Goal: Transaction & Acquisition: Purchase product/service

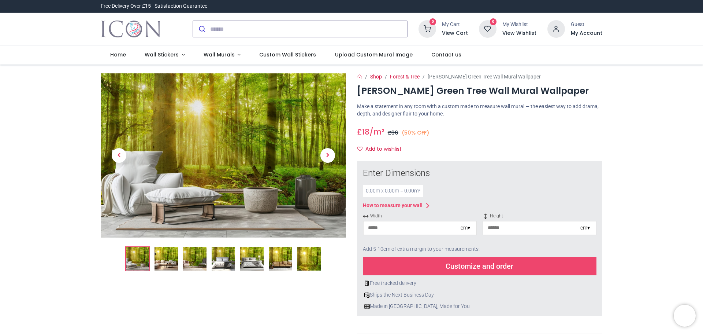
click at [387, 229] on input "number" at bounding box center [412, 227] width 97 height 13
type input "***"
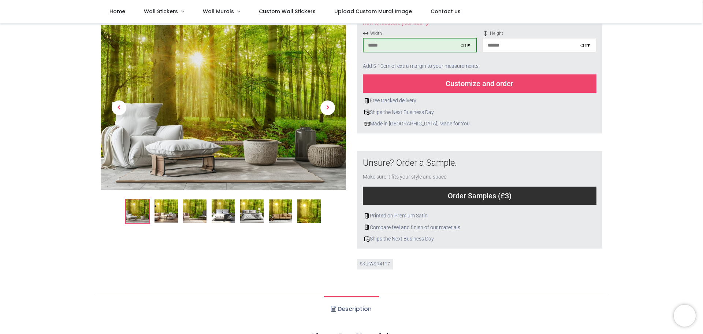
scroll to position [105, 0]
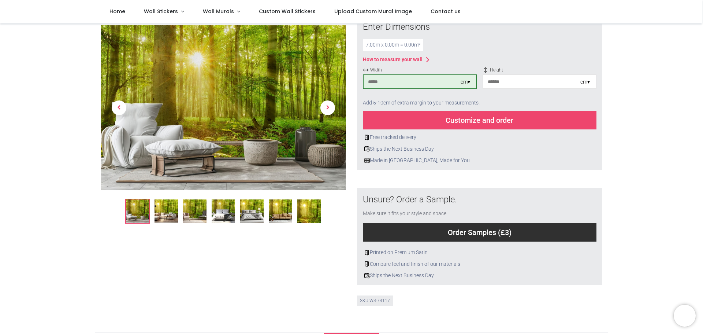
click at [494, 81] on input "number" at bounding box center [532, 81] width 97 height 13
type input "***"
click at [505, 124] on div "Customize and order" at bounding box center [480, 120] width 234 height 18
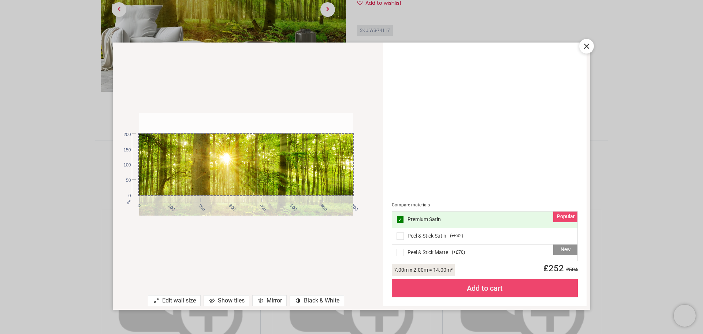
drag, startPoint x: 294, startPoint y: 160, endPoint x: 271, endPoint y: 241, distance: 84.7
click at [272, 245] on div "cm 0 100 200 300 400 500 600 700 0 50 100 150 200" at bounding box center [246, 164] width 267 height 229
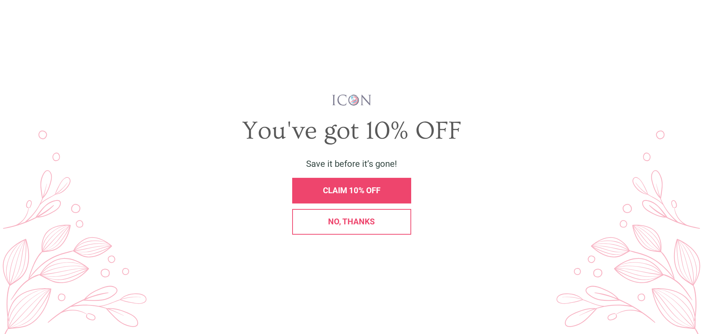
scroll to position [0, 0]
click at [352, 191] on span "CLAIM 10% OFF" at bounding box center [352, 190] width 58 height 9
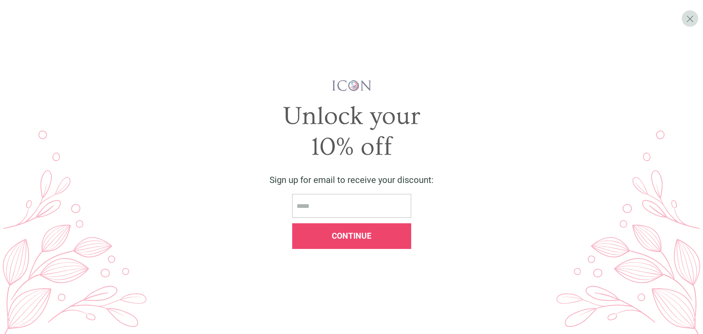
click at [314, 205] on input "email" at bounding box center [351, 206] width 119 height 24
type input "**********"
click at [352, 240] on span "Continue" at bounding box center [352, 235] width 40 height 9
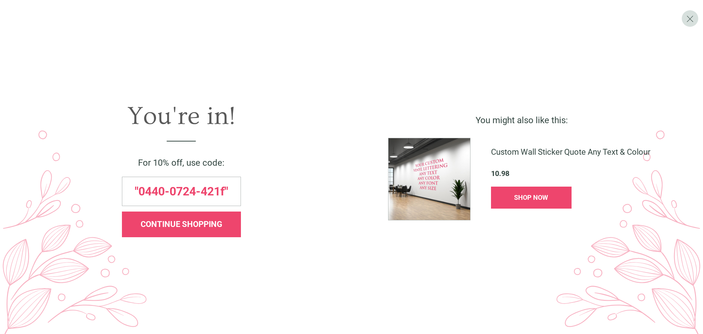
click at [175, 223] on span "CONTINUE SHOPPING" at bounding box center [182, 223] width 82 height 9
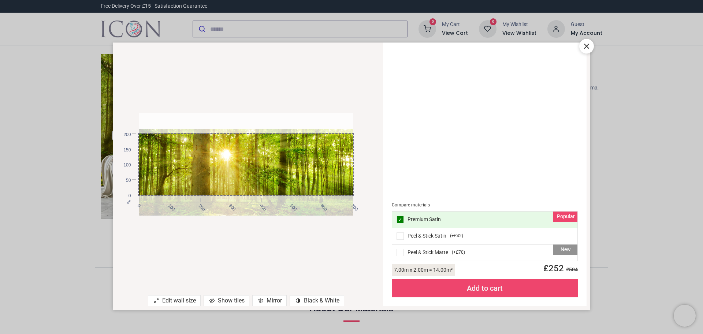
click at [277, 224] on div "cm 0 100 200 300 400 500 600 700 0 50 100 150 200" at bounding box center [246, 164] width 267 height 229
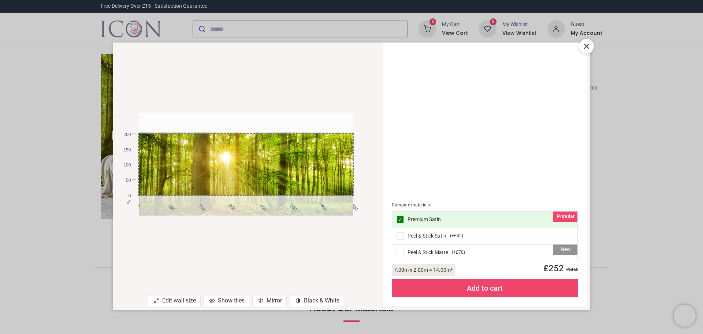
click at [250, 224] on div "cm 0 100 200 300 400 500 600 700 0 50 100 150 200" at bounding box center [246, 164] width 267 height 229
click at [429, 253] on div "New Peel & Stick Matte ( +£70 )" at bounding box center [484, 252] width 185 height 16
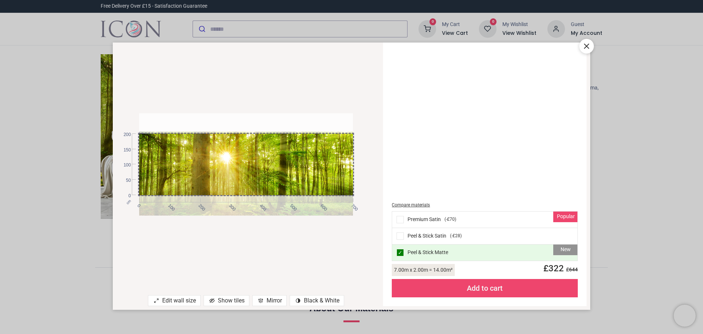
click at [426, 221] on div "Popular Premium Satin ( -£70 )" at bounding box center [484, 219] width 185 height 16
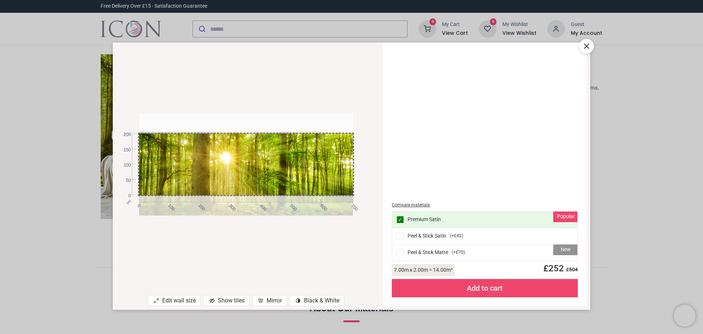
click at [442, 249] on div "New Peel & Stick Matte ( +£70 )" at bounding box center [484, 252] width 185 height 16
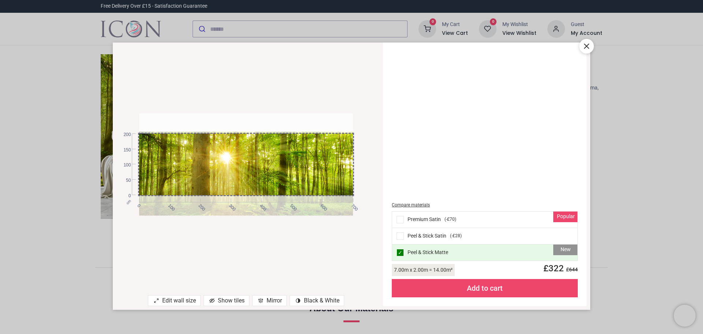
click at [410, 204] on div "Compare materials" at bounding box center [485, 205] width 186 height 6
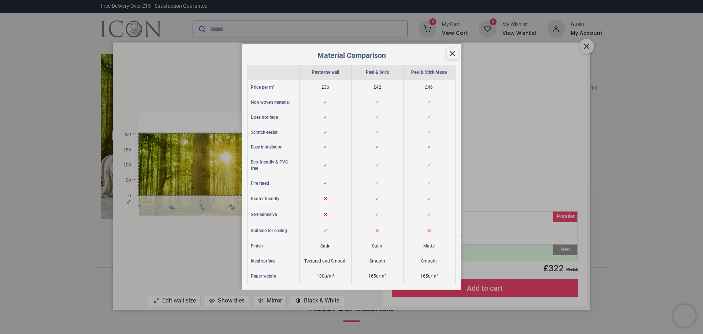
click at [452, 53] on icon at bounding box center [452, 53] width 4 height 4
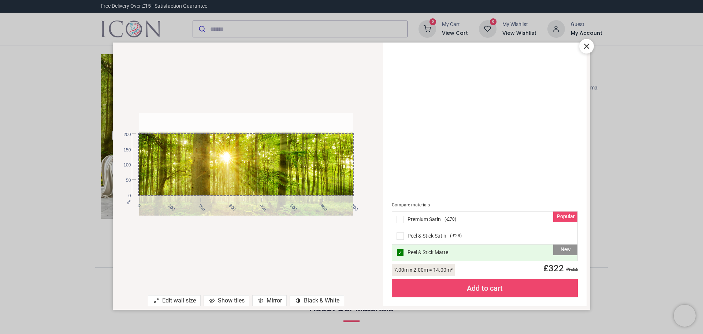
click at [586, 42] on icon at bounding box center [587, 46] width 9 height 9
